Goal: Task Accomplishment & Management: Manage account settings

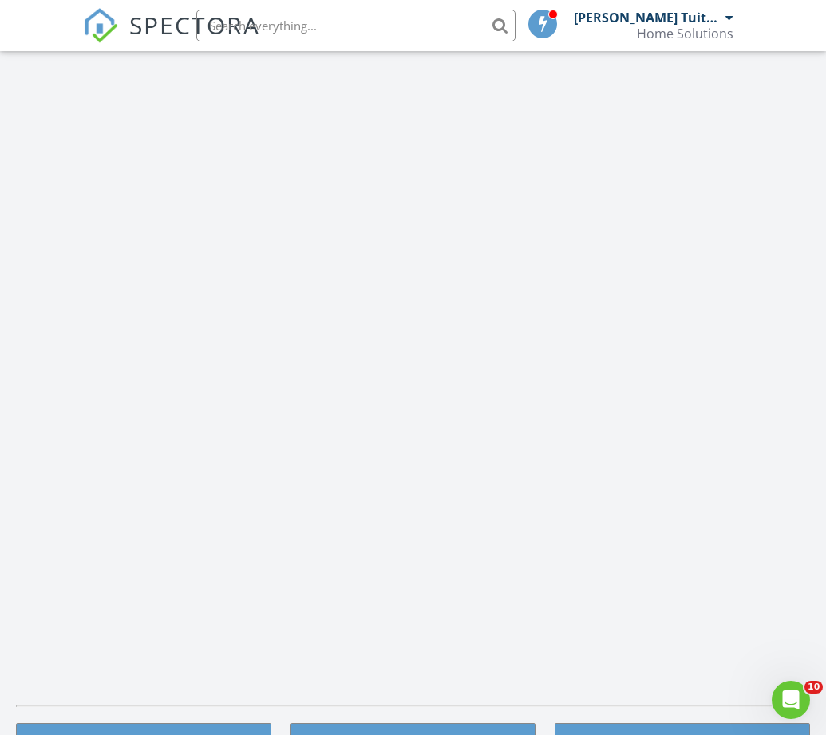
scroll to position [1454, 827]
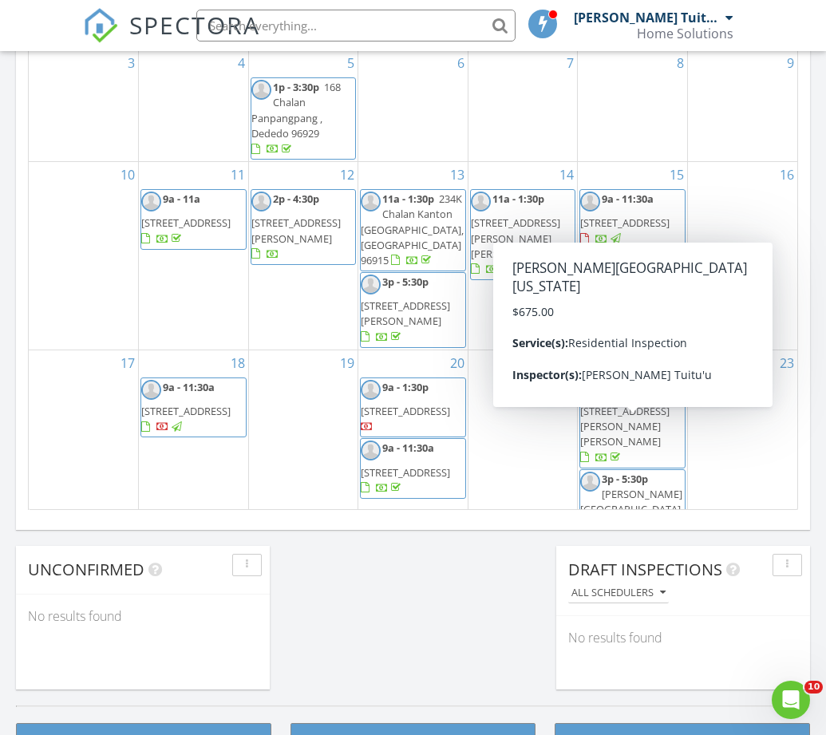
click at [636, 472] on span "3p - 5:30p Turner Road Guam, Piti 96910" at bounding box center [632, 503] width 105 height 62
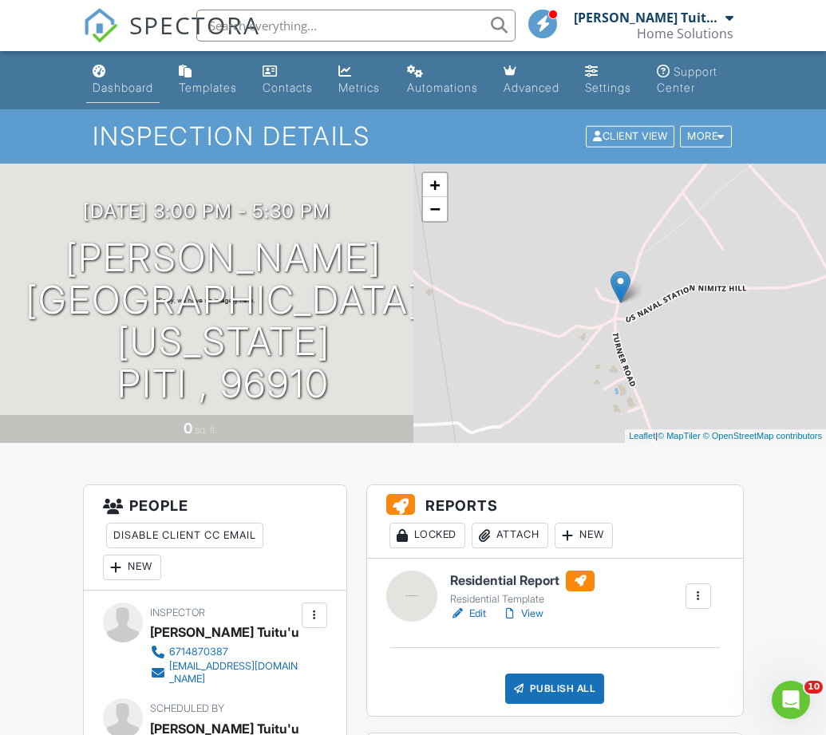
click at [113, 83] on div "Dashboard" at bounding box center [123, 88] width 61 height 14
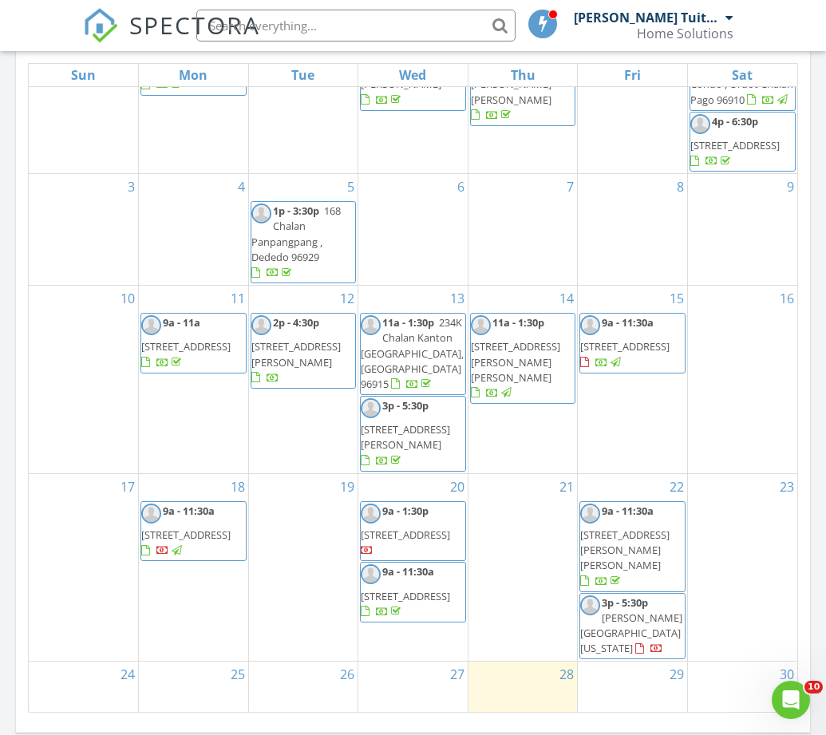
scroll to position [818, 0]
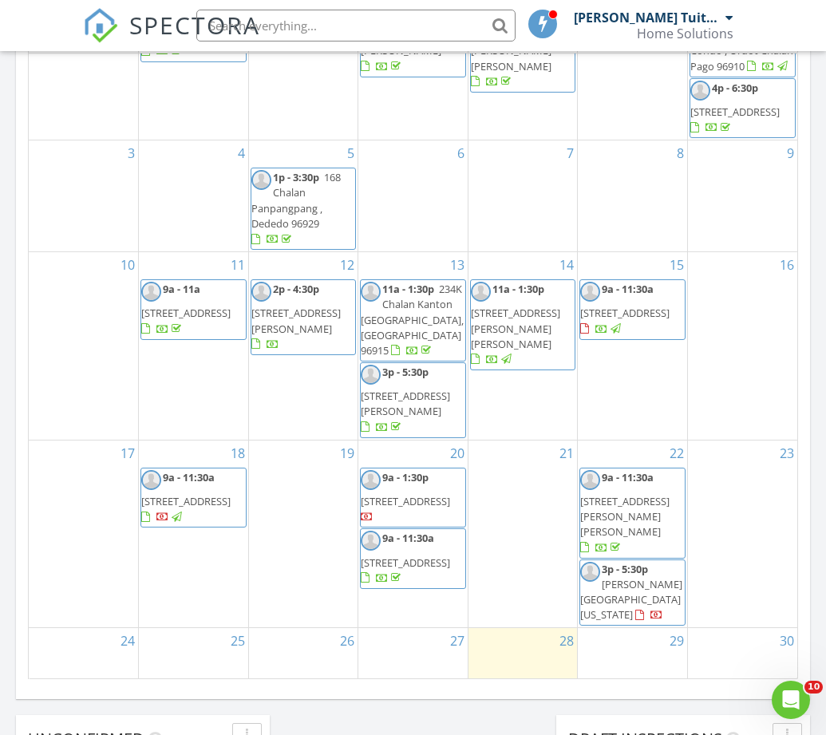
click at [209, 494] on span "148B Kanton Ladera , Talofofo 96915" at bounding box center [185, 501] width 89 height 14
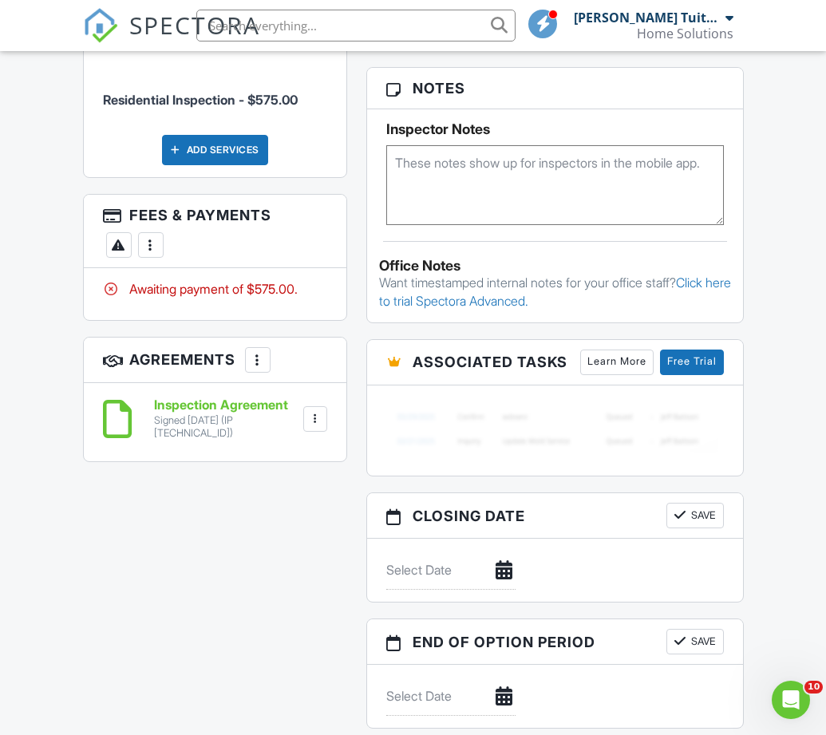
scroll to position [1058, 0]
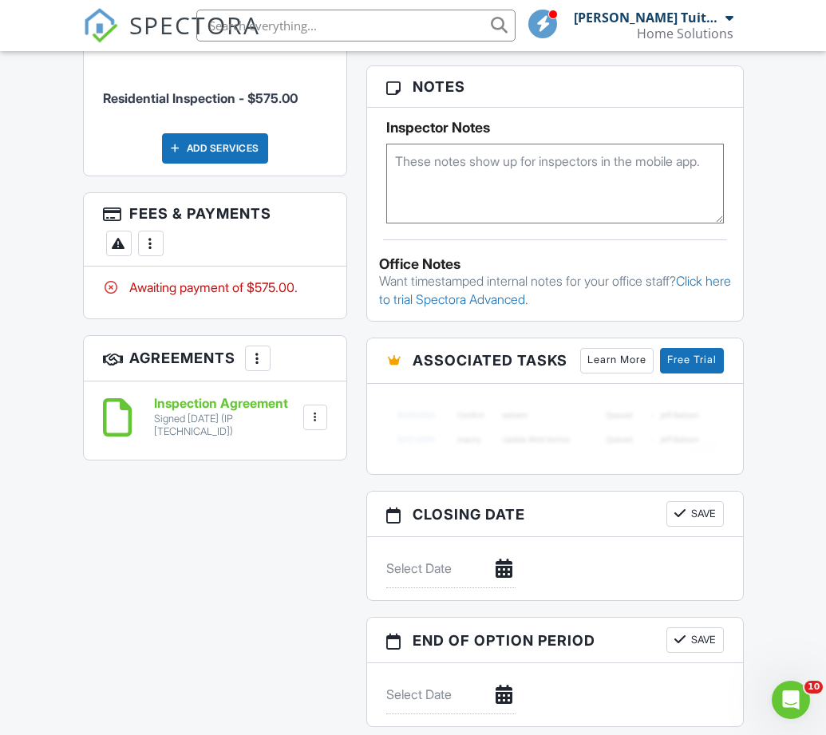
click at [154, 247] on div at bounding box center [151, 244] width 16 height 16
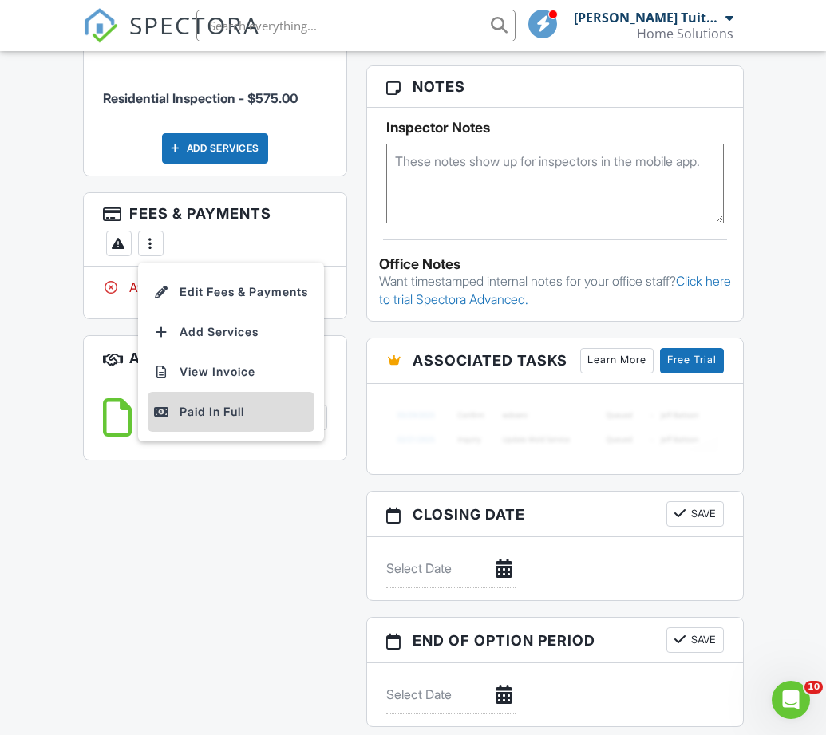
click at [241, 414] on div "Paid In Full" at bounding box center [231, 411] width 154 height 19
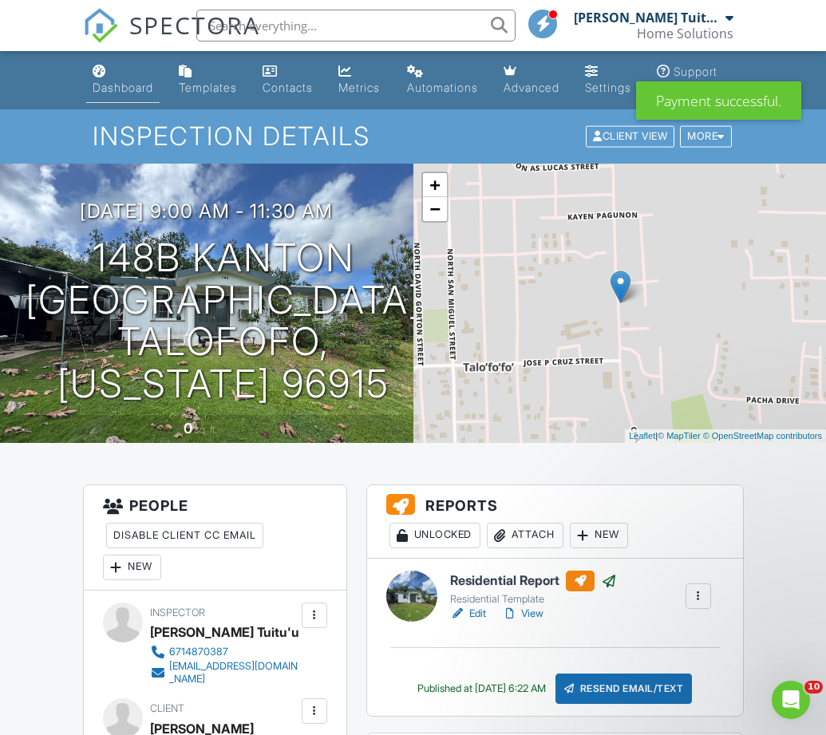
click at [130, 84] on div "Dashboard" at bounding box center [123, 88] width 61 height 14
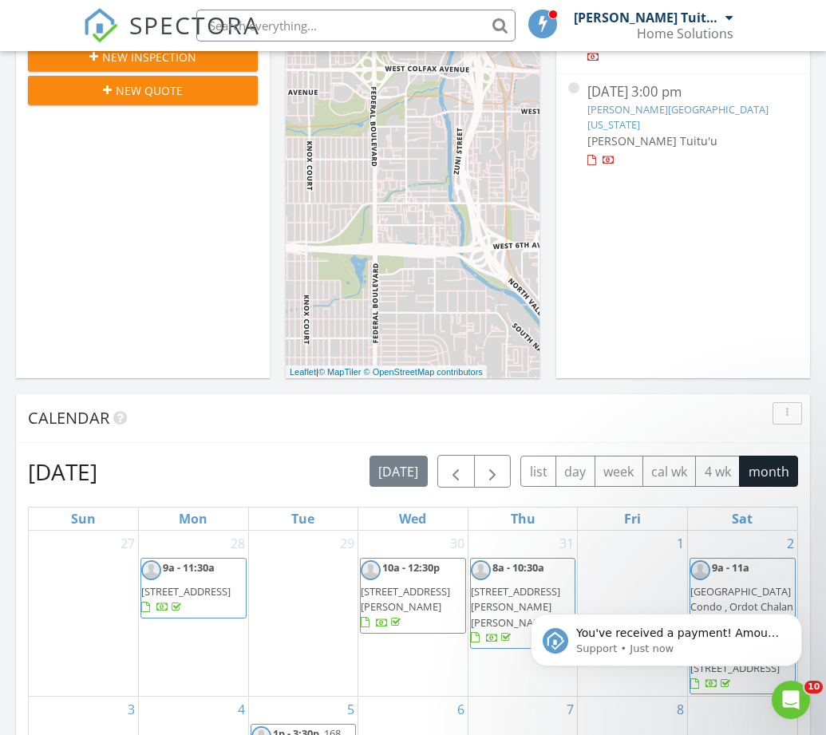
scroll to position [389, 0]
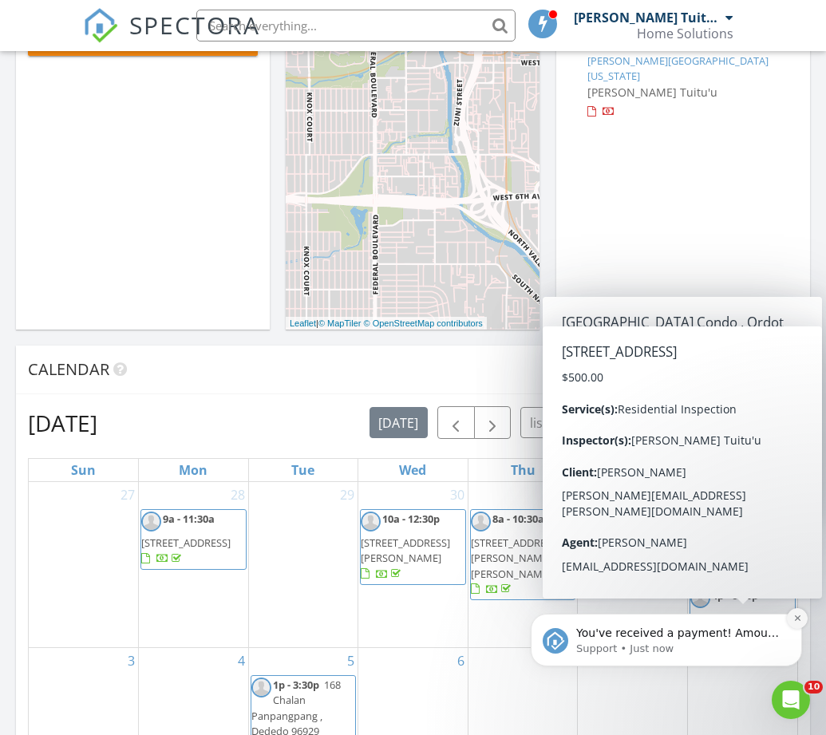
click at [797, 622] on icon "Dismiss notification" at bounding box center [798, 618] width 9 height 9
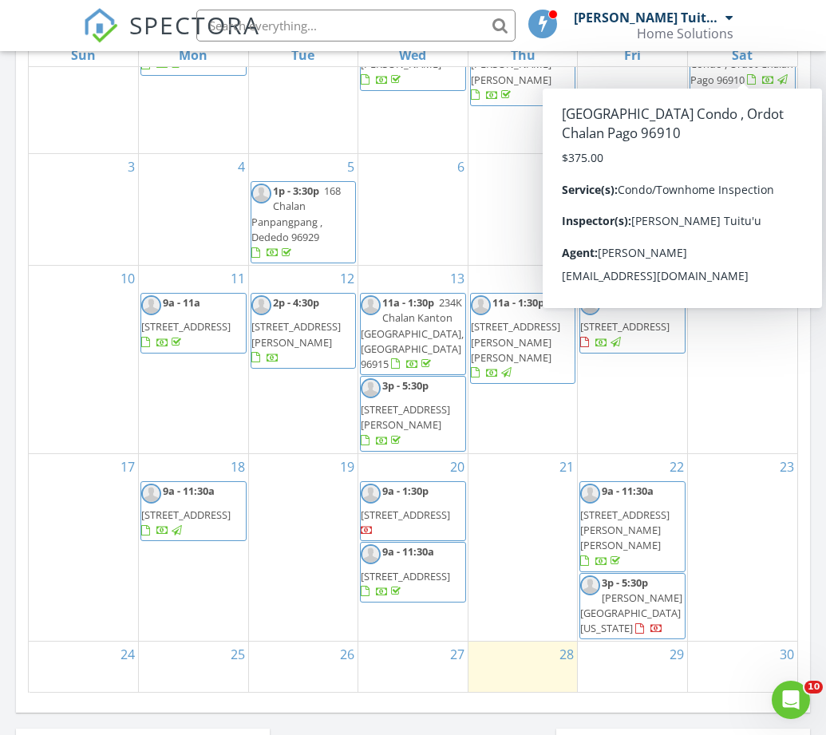
scroll to position [810, 0]
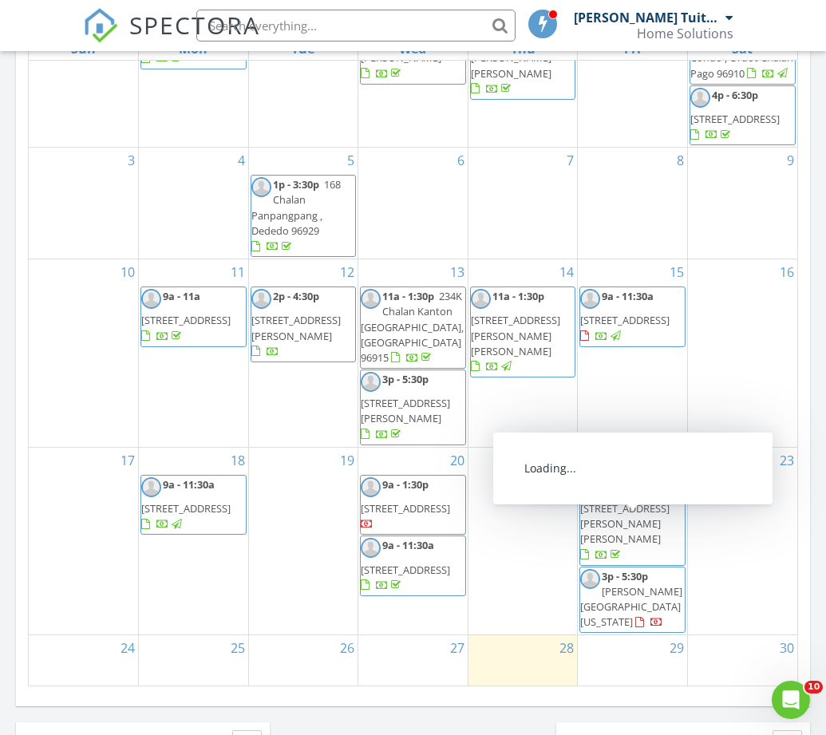
click at [629, 584] on span "Turner Road Guam, Piti 96910" at bounding box center [631, 606] width 102 height 45
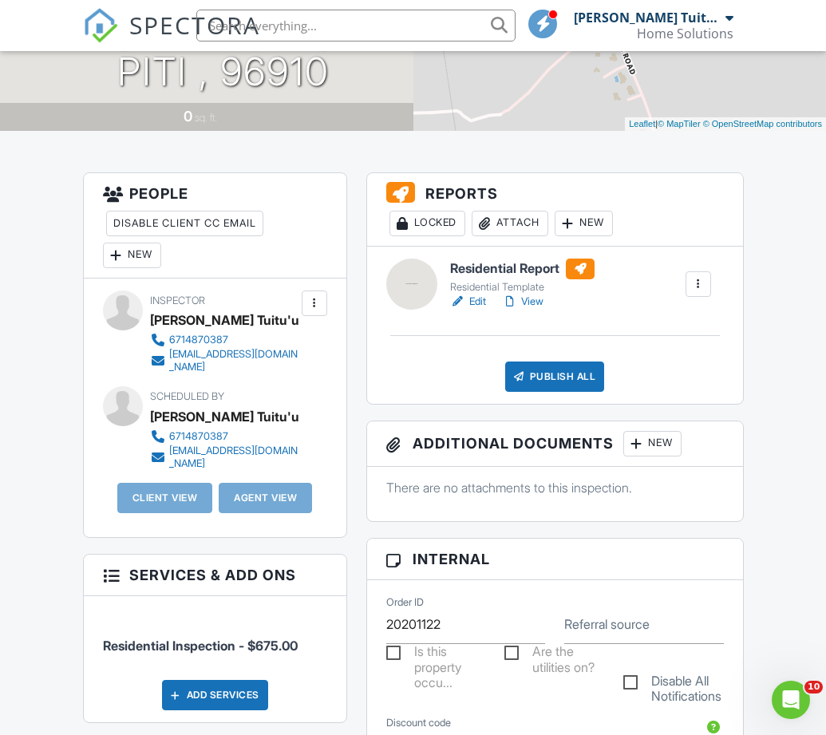
scroll to position [312, 0]
click at [479, 310] on link "Edit" at bounding box center [468, 302] width 36 height 16
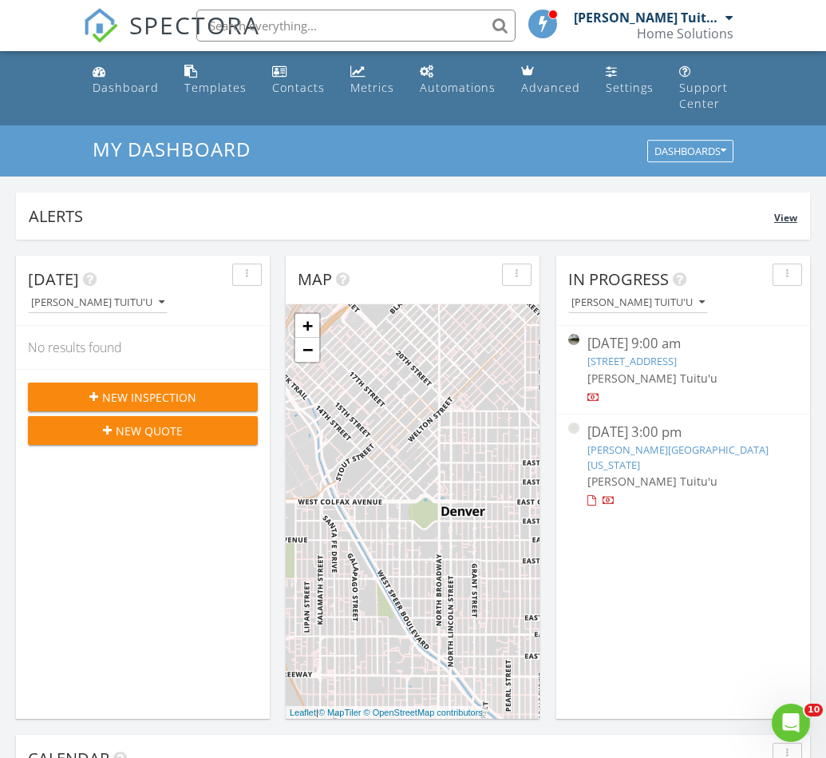
scroll to position [1454, 827]
click at [663, 442] on link "Turner Road Guam, Piti , 96910" at bounding box center [678, 457] width 181 height 30
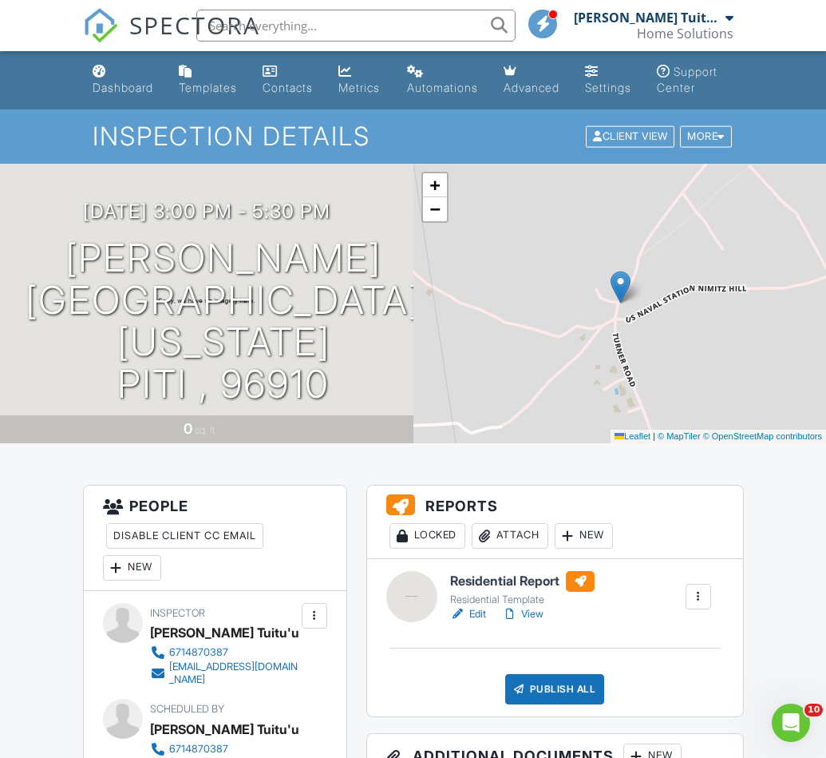
click at [473, 622] on link "Edit" at bounding box center [468, 614] width 36 height 16
